Goal: Task Accomplishment & Management: Manage account settings

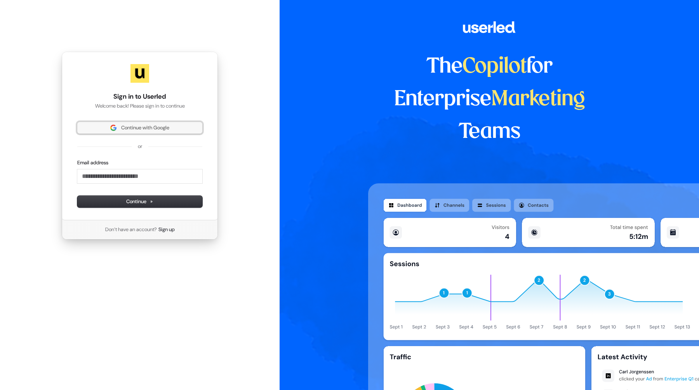
click at [140, 126] on span "Continue with Google" at bounding box center [145, 127] width 48 height 7
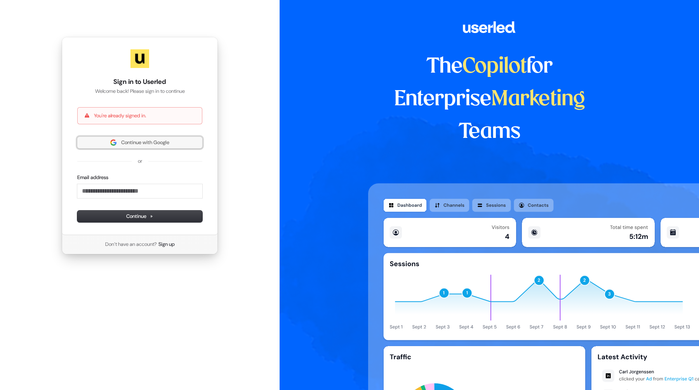
click at [143, 144] on span "Continue with Google" at bounding box center [145, 142] width 48 height 7
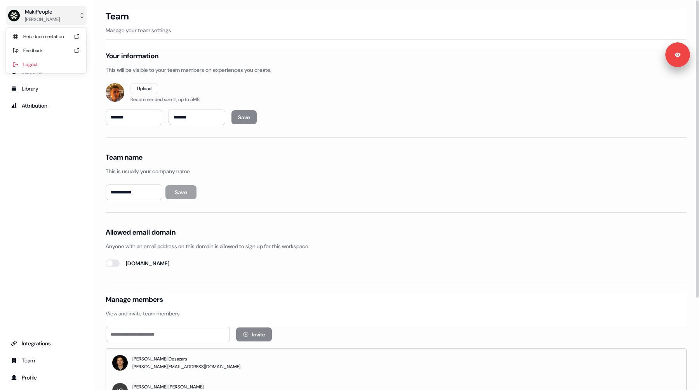
click at [45, 13] on div "MakiPeople" at bounding box center [42, 12] width 35 height 8
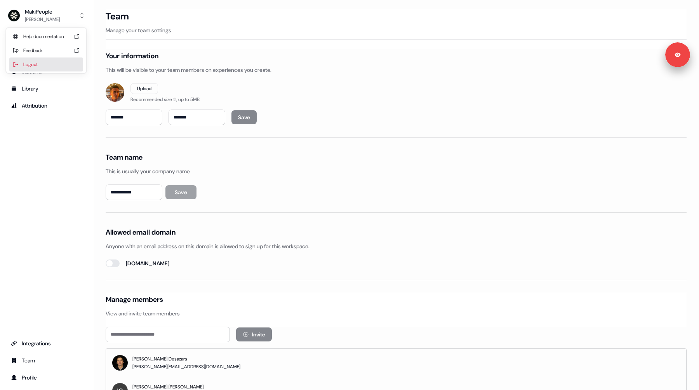
click at [48, 68] on div "Logout" at bounding box center [46, 64] width 74 height 14
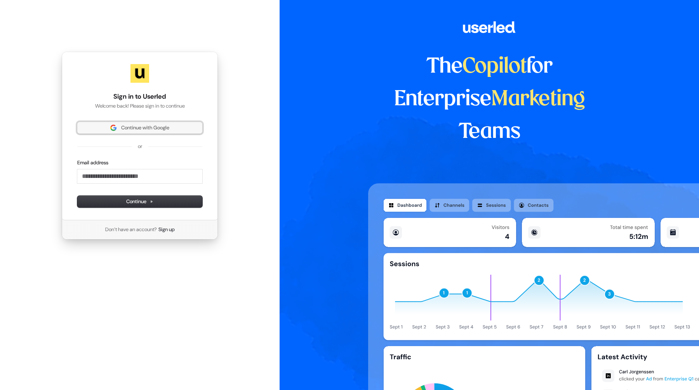
click at [139, 129] on span "Continue with Google" at bounding box center [145, 127] width 48 height 7
